Goal: Navigation & Orientation: Find specific page/section

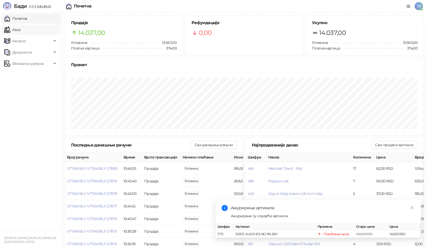
click at [16, 29] on link "Каса" at bounding box center [12, 30] width 16 height 10
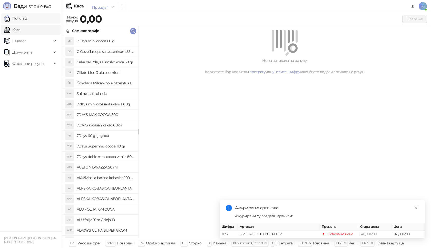
click at [17, 22] on link "Почетна" at bounding box center [15, 18] width 23 height 10
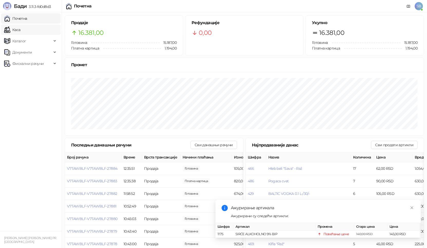
click at [20, 30] on link "Каса" at bounding box center [12, 30] width 16 height 10
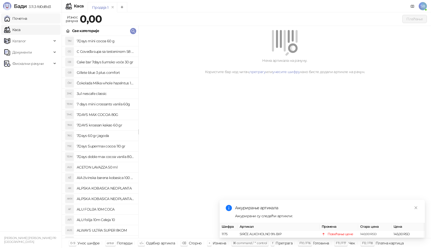
click at [27, 20] on link "Почетна" at bounding box center [15, 18] width 23 height 10
